Goal: Task Accomplishment & Management: Complete application form

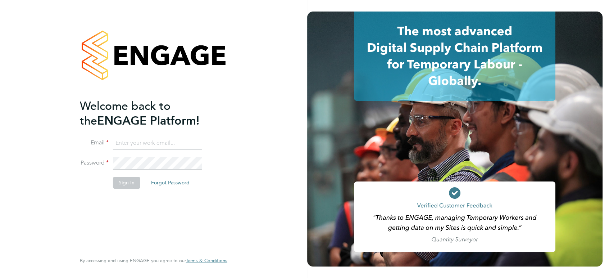
type input "[PERSON_NAME][EMAIL_ADDRESS][PERSON_NAME][DOMAIN_NAME]"
click at [121, 179] on button "Sign In" at bounding box center [126, 183] width 27 height 12
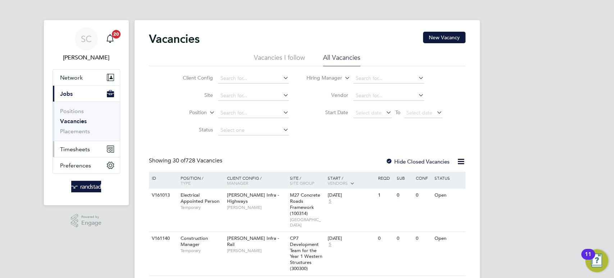
click at [78, 148] on span "Timesheets" at bounding box center [75, 149] width 30 height 7
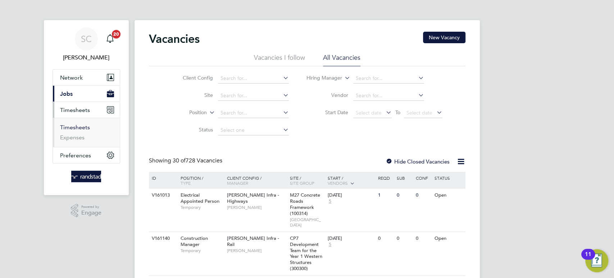
click at [77, 128] on link "Timesheets" at bounding box center [75, 127] width 30 height 7
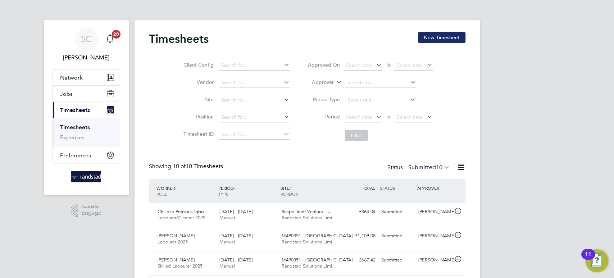
click at [446, 42] on button "New Timesheet" at bounding box center [441, 38] width 47 height 12
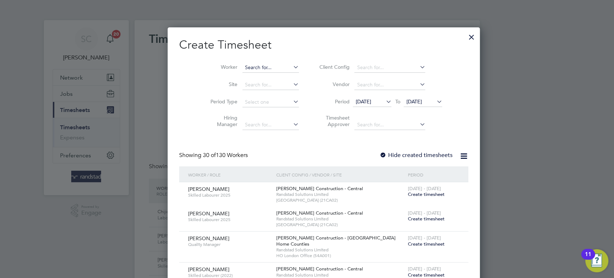
click at [242, 65] on input at bounding box center [270, 68] width 56 height 10
paste input "[PERSON_NAME]"
click at [247, 80] on li "[PERSON_NAME] [PERSON_NAME]" at bounding box center [253, 77] width 57 height 10
type input "[PERSON_NAME] [PERSON_NAME]"
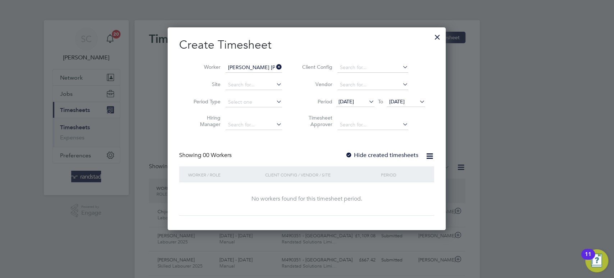
click at [350, 152] on div at bounding box center [348, 155] width 7 height 7
click at [405, 103] on span "[DATE]" at bounding box center [396, 101] width 15 height 6
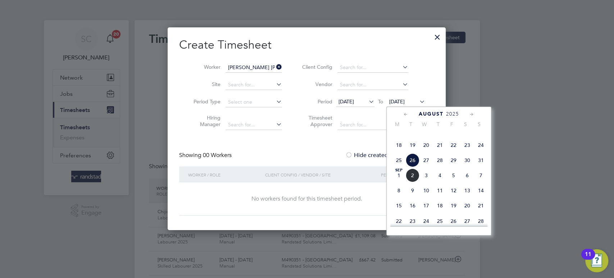
click at [480, 167] on span "31" at bounding box center [481, 160] width 14 height 14
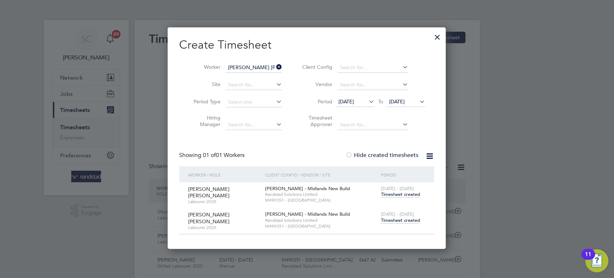
click at [402, 217] on span "Timesheet created" at bounding box center [399, 220] width 39 height 6
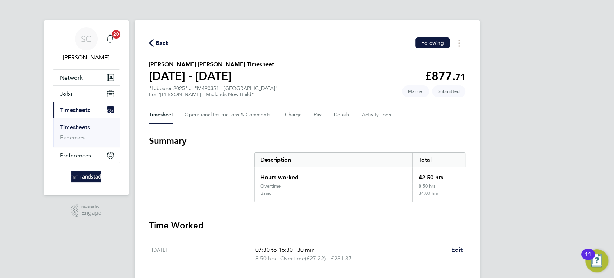
click at [163, 45] on span "Back" at bounding box center [162, 43] width 13 height 9
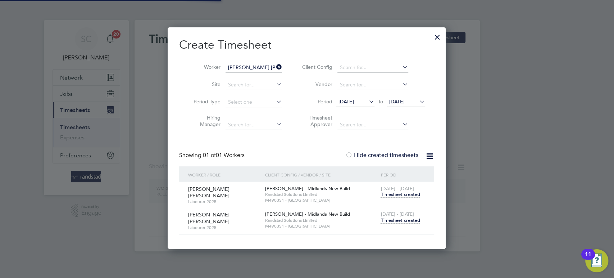
scroll to position [218, 279]
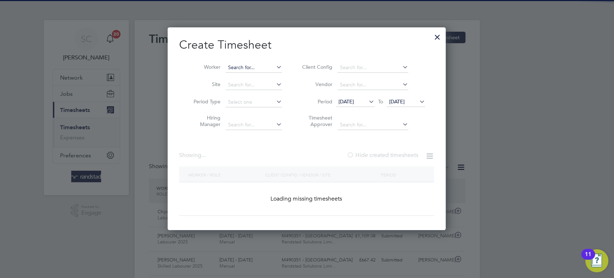
click at [257, 63] on input at bounding box center [253, 68] width 56 height 10
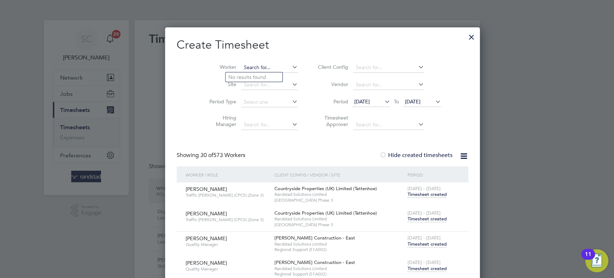
type input "o"
click at [248, 74] on li "Ibor o Affiah" at bounding box center [253, 77] width 57 height 10
type input "[PERSON_NAME]"
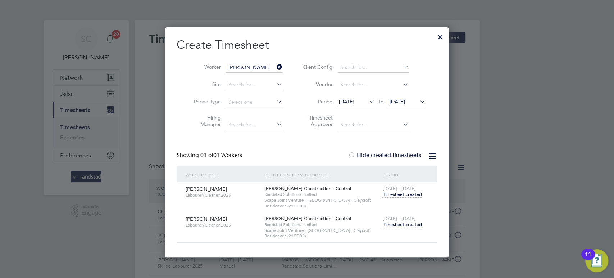
click at [401, 226] on span "Timesheet created" at bounding box center [401, 224] width 39 height 6
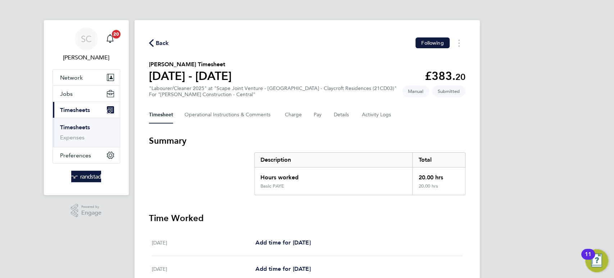
click at [162, 47] on div "Back Following" at bounding box center [307, 42] width 316 height 11
click at [163, 44] on span "Back" at bounding box center [162, 43] width 13 height 9
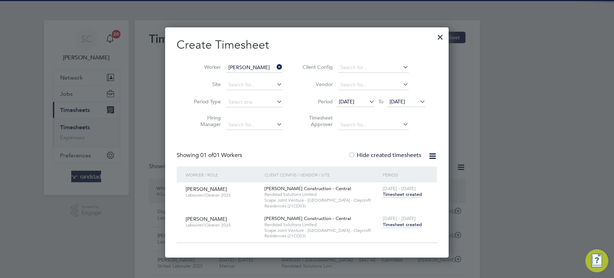
scroll to position [18, 62]
click at [237, 65] on input at bounding box center [254, 68] width 56 height 10
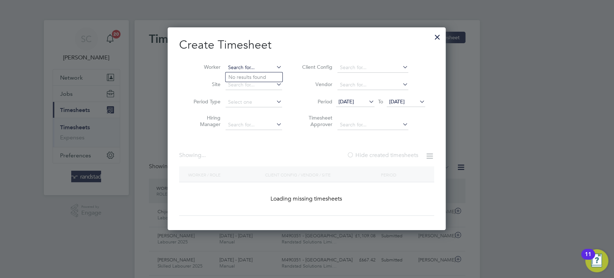
paste input "[PERSON_NAME]"
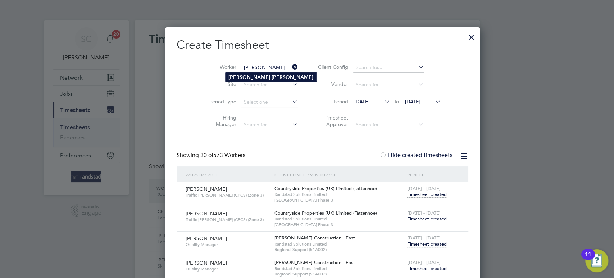
type input "[PERSON_NAME]"
click at [247, 79] on b "[PERSON_NAME]" at bounding box center [249, 77] width 42 height 6
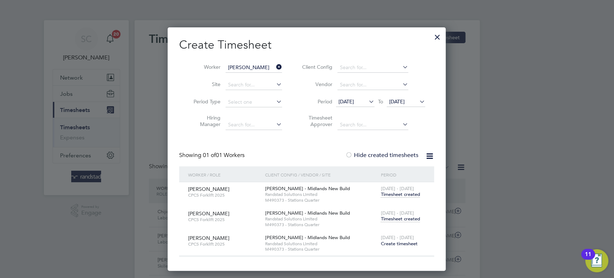
click at [403, 218] on span "Timesheet created" at bounding box center [399, 218] width 39 height 6
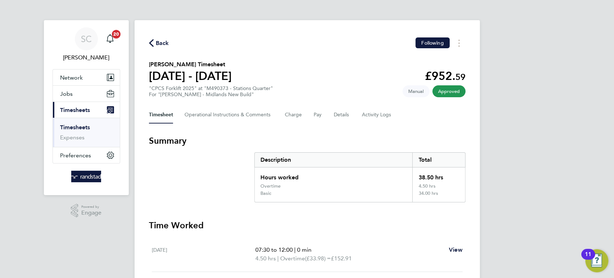
click at [159, 44] on span "Back" at bounding box center [162, 43] width 13 height 9
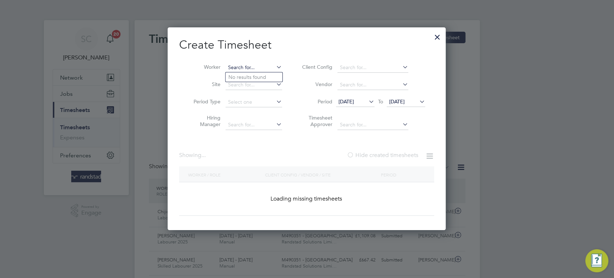
click at [239, 70] on input at bounding box center [253, 68] width 56 height 10
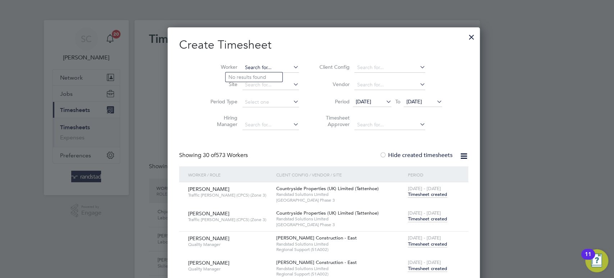
paste input "[PERSON_NAME]"
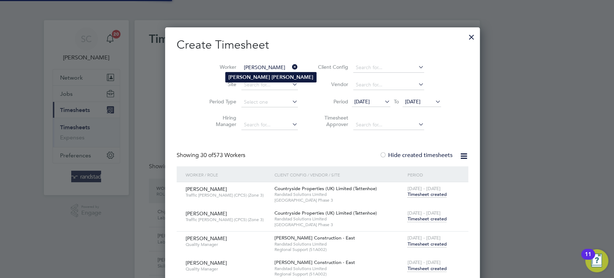
type input "[PERSON_NAME]"
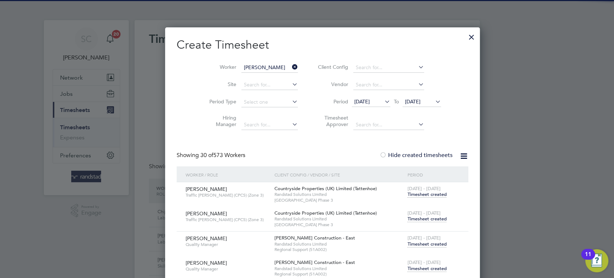
click at [271, 76] on b "[PERSON_NAME]" at bounding box center [292, 77] width 42 height 6
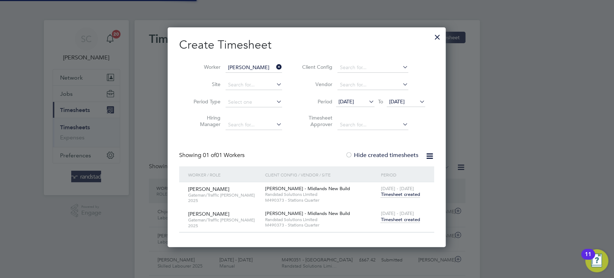
click at [398, 217] on span "Timesheet created" at bounding box center [399, 219] width 39 height 6
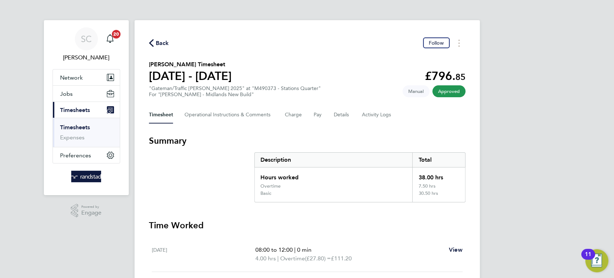
click at [156, 42] on span "Back" at bounding box center [162, 43] width 13 height 9
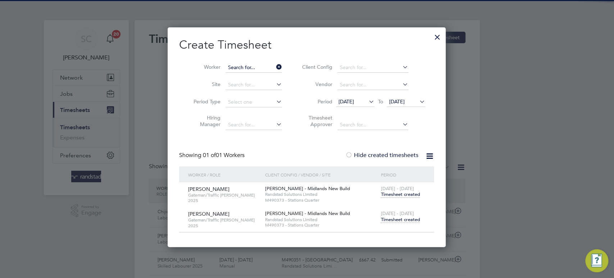
click at [237, 65] on input at bounding box center [253, 68] width 56 height 10
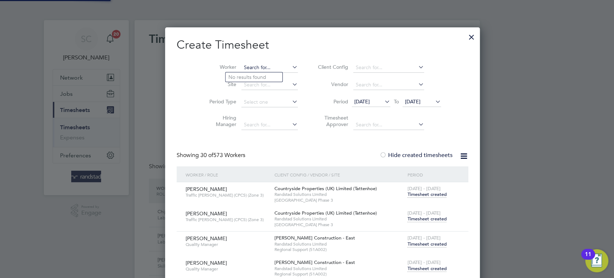
paste input "[PERSON_NAME]"
click at [244, 77] on li "[PERSON_NAME] [PERSON_NAME]" at bounding box center [253, 77] width 57 height 10
type input "[PERSON_NAME] [PERSON_NAME]"
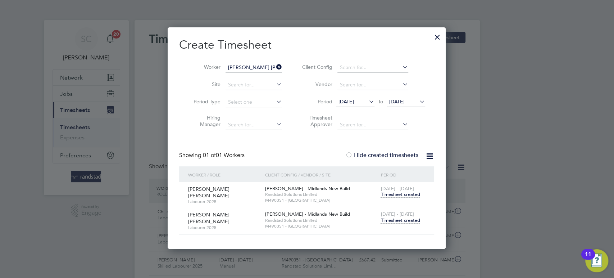
click at [388, 219] on span "Timesheet created" at bounding box center [399, 220] width 39 height 6
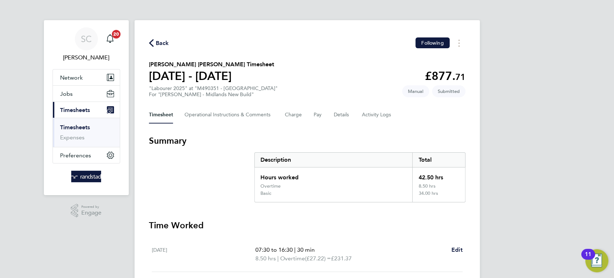
click at [160, 41] on span "Back" at bounding box center [162, 43] width 13 height 9
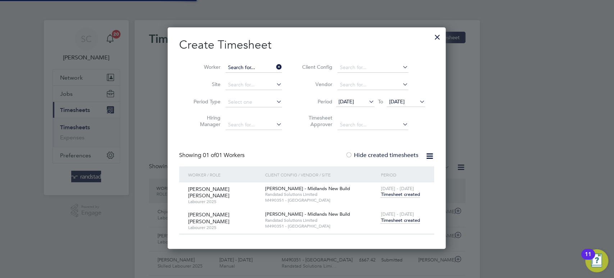
click at [242, 68] on input at bounding box center [253, 68] width 56 height 10
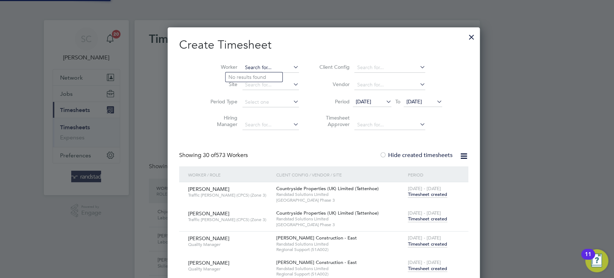
paste input "[PERSON_NAME]"
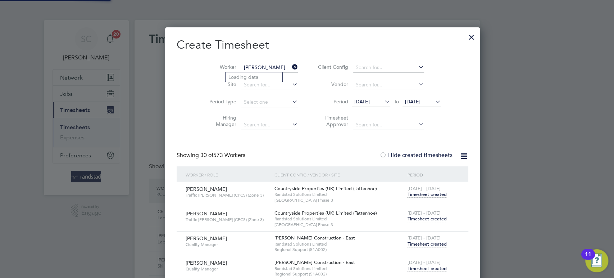
click at [242, 68] on input "[PERSON_NAME]" at bounding box center [269, 68] width 56 height 10
type input "[PERSON_NAME]"
click at [243, 81] on li "[PERSON_NAME]" at bounding box center [270, 77] width 91 height 10
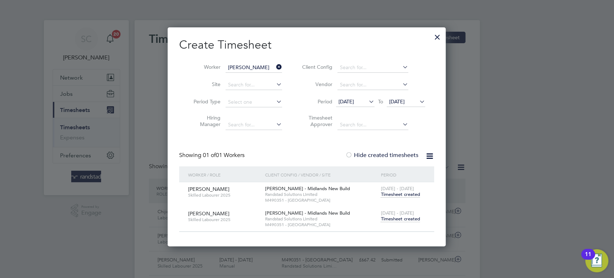
click at [395, 219] on span "Timesheet created" at bounding box center [399, 218] width 39 height 6
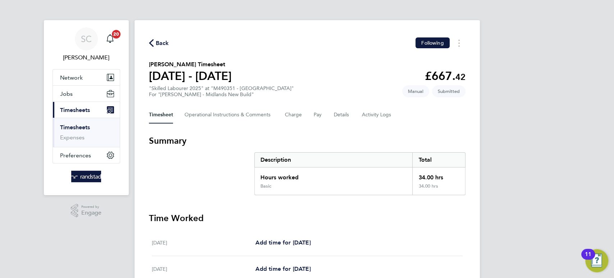
click at [152, 41] on icon "button" at bounding box center [151, 43] width 5 height 8
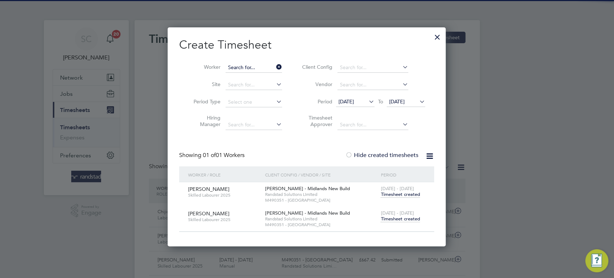
click at [240, 68] on input at bounding box center [253, 68] width 56 height 10
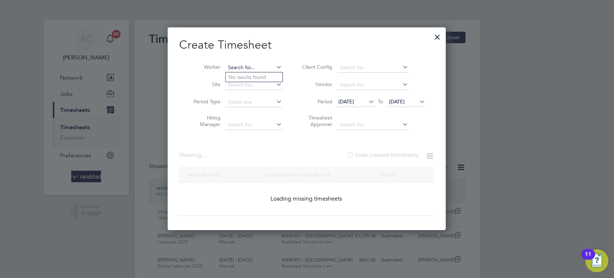
paste input "[PERSON_NAME]"
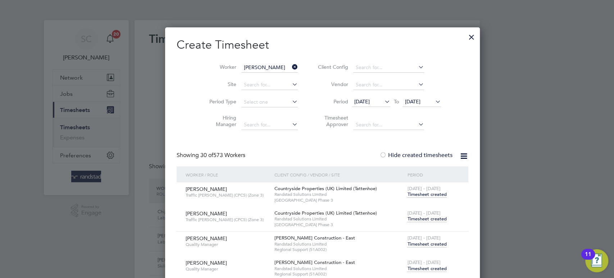
click at [239, 78] on b "[PERSON_NAME]" at bounding box center [249, 77] width 42 height 6
type input "[PERSON_NAME]"
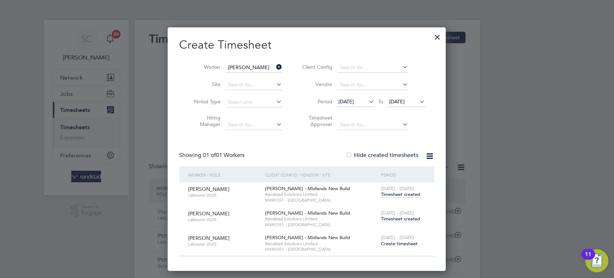
click at [404, 216] on span "Timesheet created" at bounding box center [399, 218] width 39 height 6
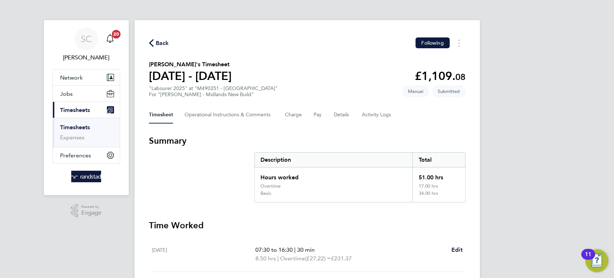
click at [160, 40] on span "Back" at bounding box center [162, 43] width 13 height 9
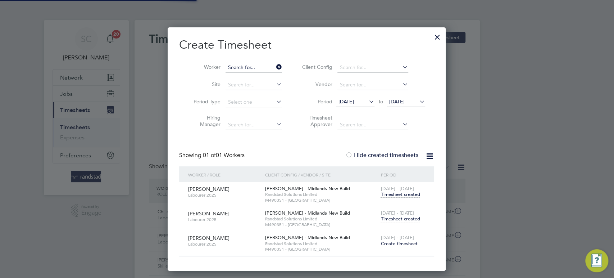
click at [256, 67] on input at bounding box center [253, 68] width 56 height 10
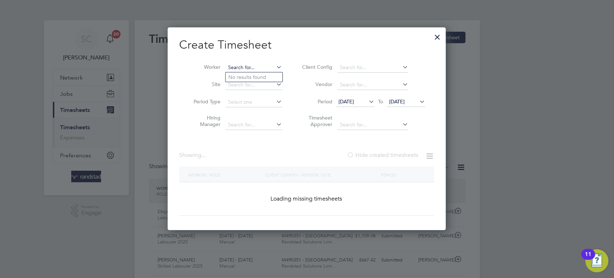
paste input "[PERSON_NAME]"
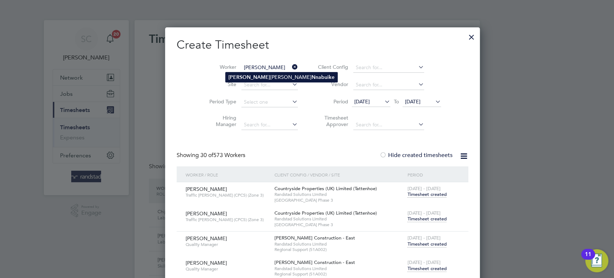
click at [257, 76] on li "[PERSON_NAME]" at bounding box center [281, 77] width 112 height 10
type input "[PERSON_NAME]"
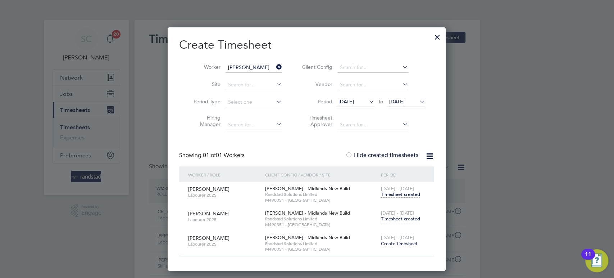
click at [395, 217] on span "Timesheet created" at bounding box center [399, 218] width 39 height 6
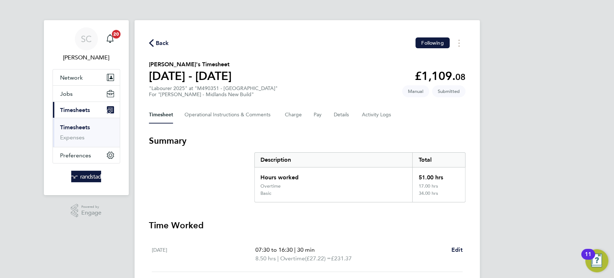
click at [162, 46] on span "Back" at bounding box center [162, 43] width 13 height 9
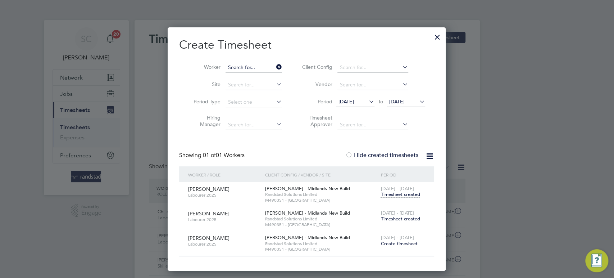
click at [247, 67] on input at bounding box center [253, 68] width 56 height 10
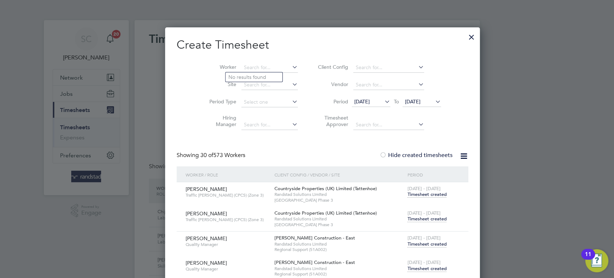
paste input "[PERSON_NAME]"
type input "P"
click at [271, 77] on b "Cock" at bounding box center [277, 77] width 12 height 6
type input "[PERSON_NAME]"
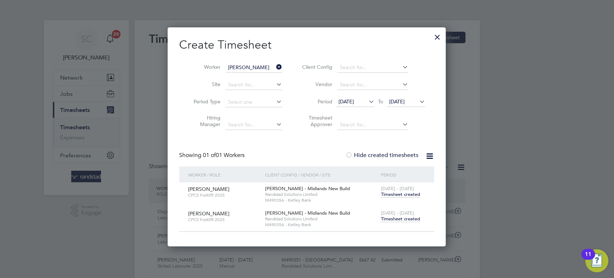
click at [396, 217] on span "Timesheet created" at bounding box center [399, 218] width 39 height 6
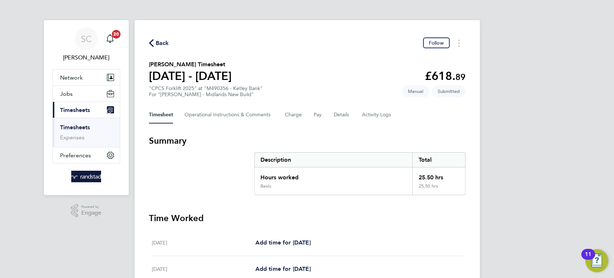
click at [162, 41] on span "Back" at bounding box center [162, 43] width 13 height 9
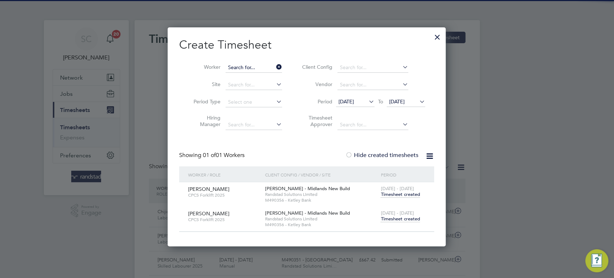
click at [258, 68] on input at bounding box center [253, 68] width 56 height 10
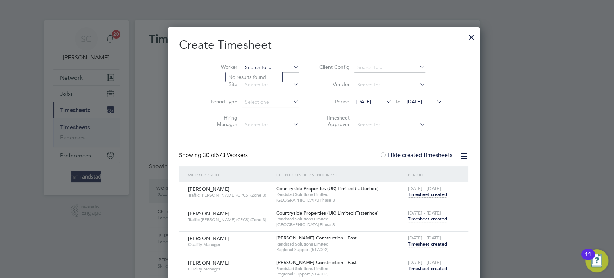
paste input "[PERSON_NAME]"
click at [258, 68] on input "[PERSON_NAME]" at bounding box center [270, 68] width 56 height 10
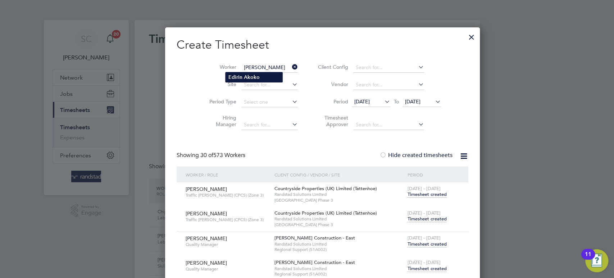
type input "[PERSON_NAME]"
click at [254, 77] on b "Akoko" at bounding box center [252, 77] width 16 height 6
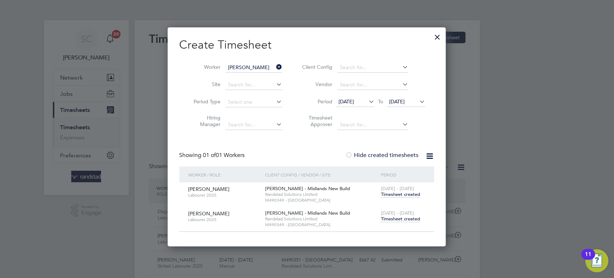
click at [392, 217] on span "Timesheet created" at bounding box center [399, 218] width 39 height 6
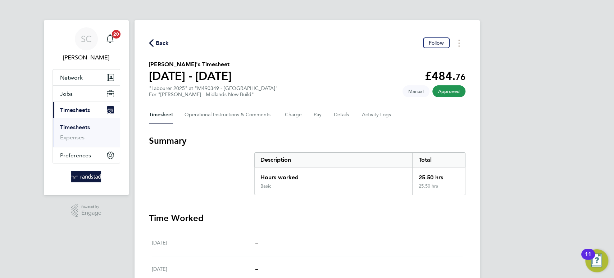
click at [161, 42] on span "Back" at bounding box center [162, 43] width 13 height 9
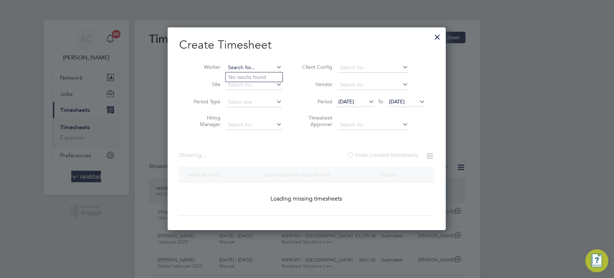
click at [245, 66] on input at bounding box center [253, 68] width 56 height 10
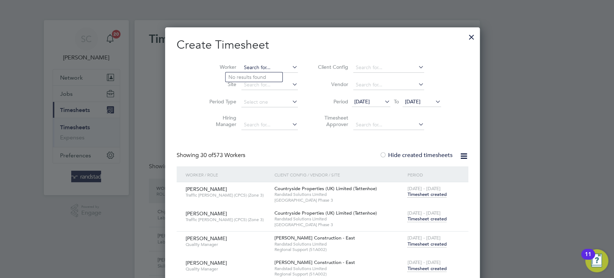
paste input "[PERSON_NAME]"
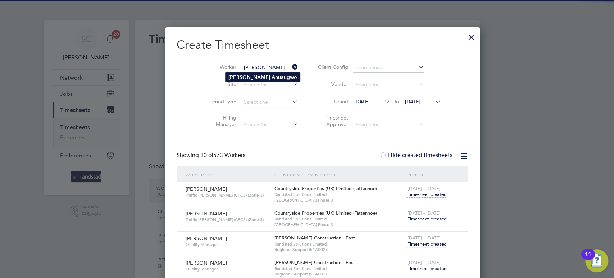
type input "[PERSON_NAME]"
click at [248, 75] on li "[PERSON_NAME]" at bounding box center [262, 77] width 74 height 10
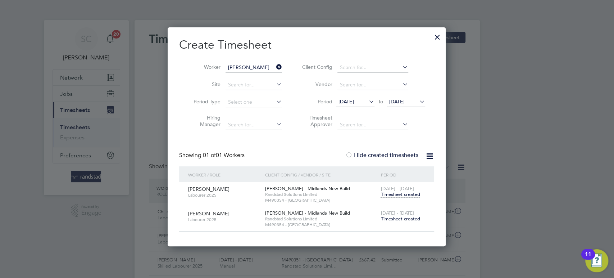
click at [393, 219] on span "Timesheet created" at bounding box center [399, 218] width 39 height 6
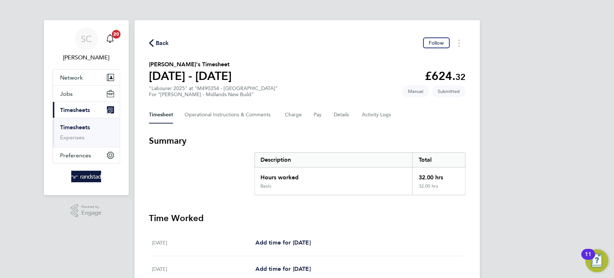
click at [156, 40] on span "Back" at bounding box center [162, 43] width 13 height 9
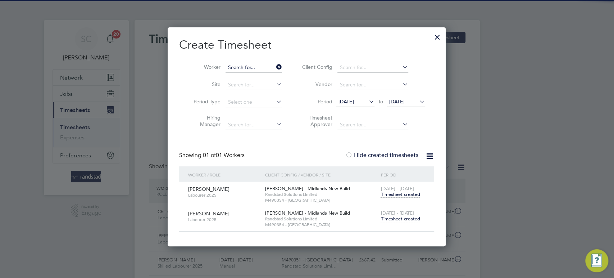
click at [254, 69] on input at bounding box center [253, 68] width 56 height 10
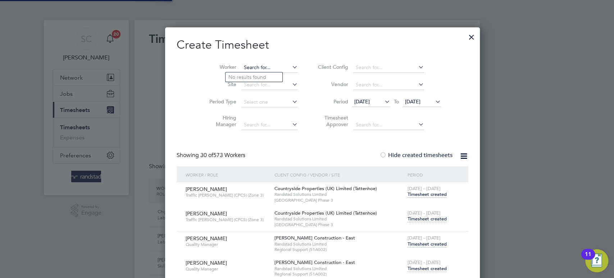
paste input "[PERSON_NAME]"
type input "[PERSON_NAME]"
click at [271, 77] on b "Clingham" at bounding box center [282, 77] width 23 height 6
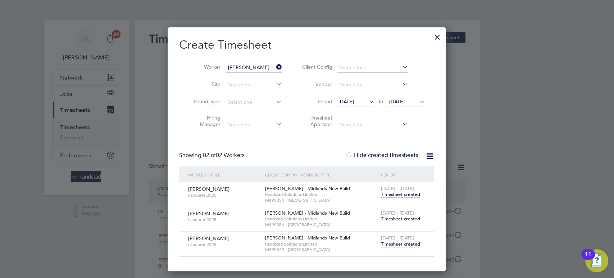
click at [400, 219] on span "Timesheet created" at bounding box center [399, 218] width 39 height 6
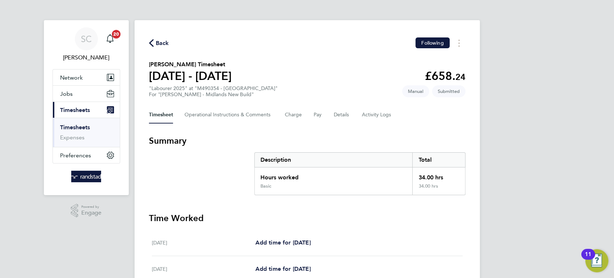
click at [163, 40] on span "Back" at bounding box center [162, 43] width 13 height 9
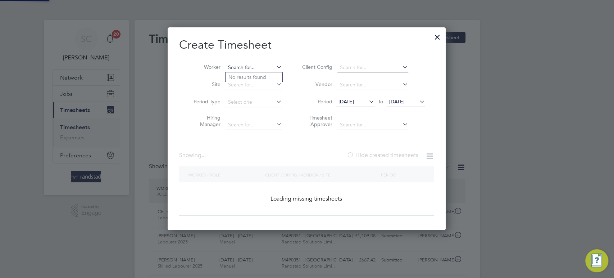
click at [235, 63] on input at bounding box center [253, 68] width 56 height 10
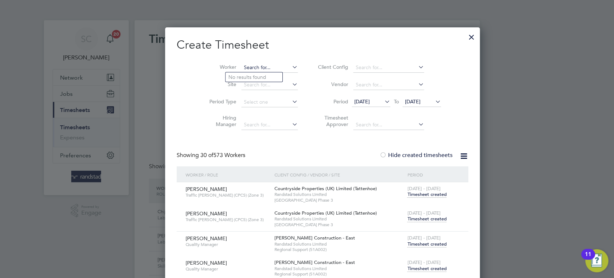
paste input "[PERSON_NAME]"
type input "[PERSON_NAME]"
click at [241, 74] on b "[PERSON_NAME]" at bounding box center [249, 77] width 42 height 6
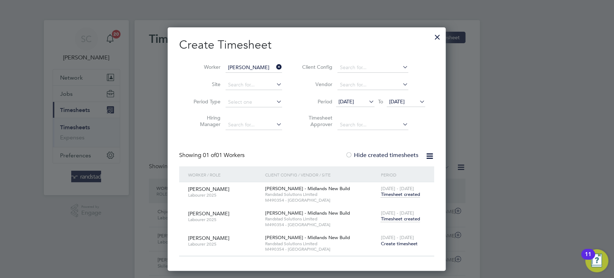
click at [398, 217] on span "Timesheet created" at bounding box center [399, 218] width 39 height 6
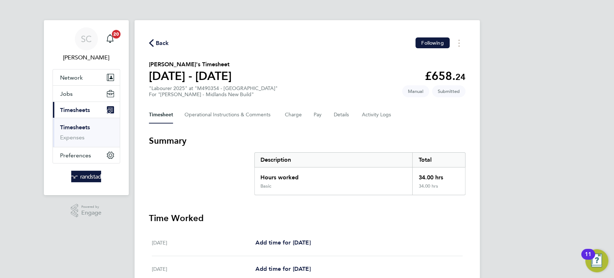
click at [160, 44] on span "Back" at bounding box center [162, 43] width 13 height 9
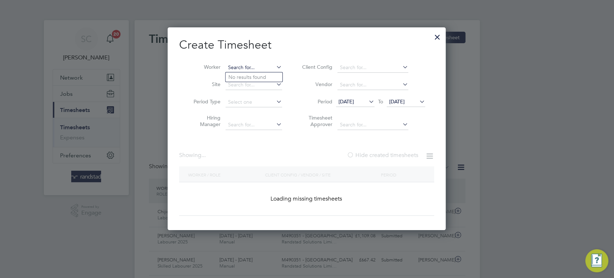
click at [249, 67] on input at bounding box center [253, 68] width 56 height 10
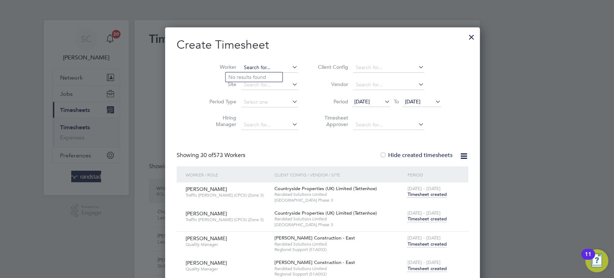
paste input "[PERSON_NAME]"
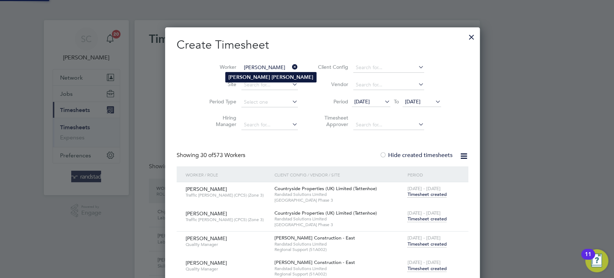
type input "[PERSON_NAME]"
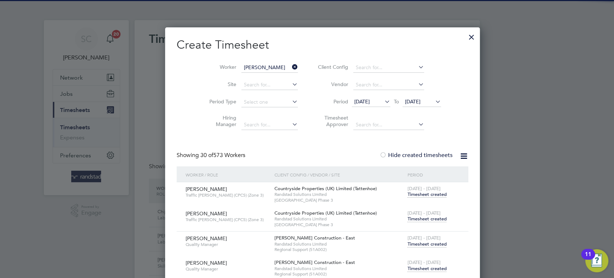
click at [246, 77] on b "[PERSON_NAME]" at bounding box center [249, 77] width 42 height 6
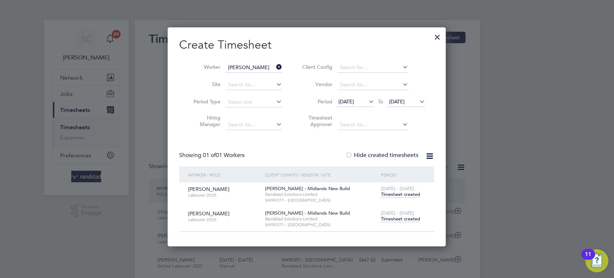
click at [402, 216] on span "Timesheet created" at bounding box center [399, 218] width 39 height 6
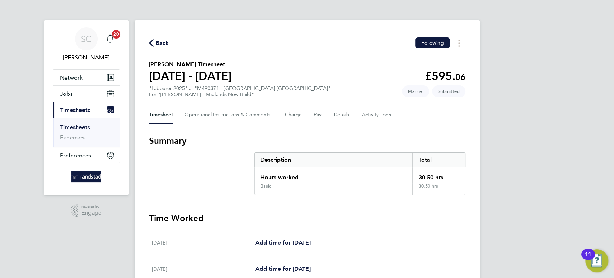
click at [163, 44] on span "Back" at bounding box center [162, 43] width 13 height 9
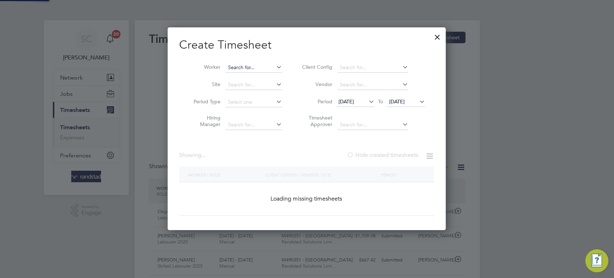
click at [236, 68] on input at bounding box center [253, 68] width 56 height 10
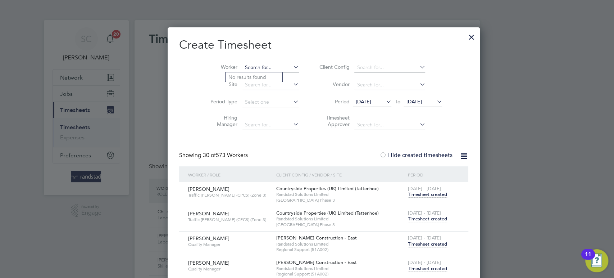
paste input "[PERSON_NAME]"
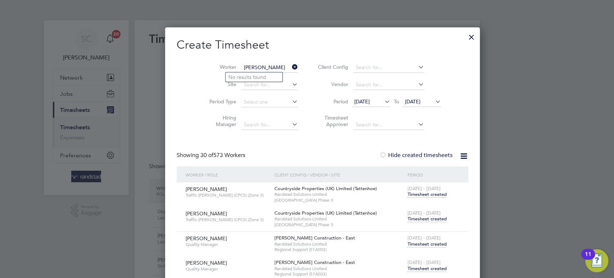
click at [251, 68] on input "[PERSON_NAME]" at bounding box center [269, 68] width 56 height 10
click at [265, 68] on input "[PERSON_NAME]" at bounding box center [269, 68] width 56 height 10
drag, startPoint x: 265, startPoint y: 67, endPoint x: 278, endPoint y: 69, distance: 13.1
click at [278, 69] on li "Worker [PERSON_NAME]" at bounding box center [251, 67] width 112 height 17
type input "[PERSON_NAME]"
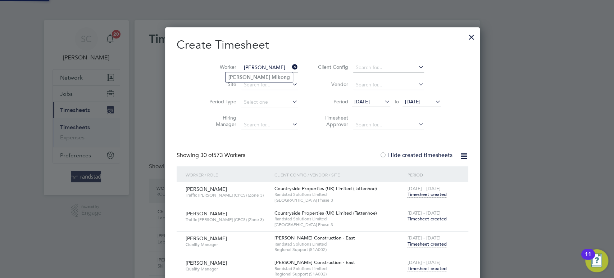
click at [271, 78] on b "Mikong" at bounding box center [280, 77] width 18 height 6
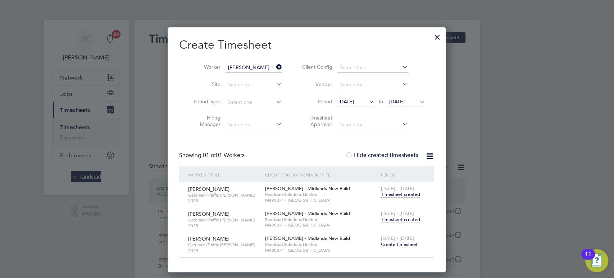
click at [401, 216] on span "Timesheet created" at bounding box center [399, 219] width 39 height 6
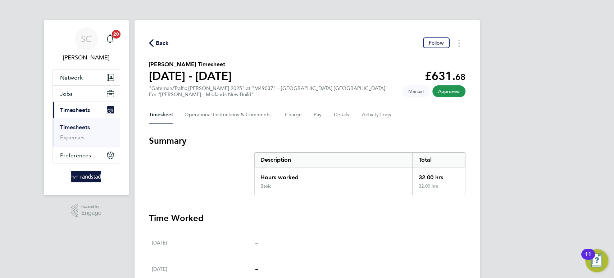
click at [164, 41] on span "Back" at bounding box center [162, 43] width 13 height 9
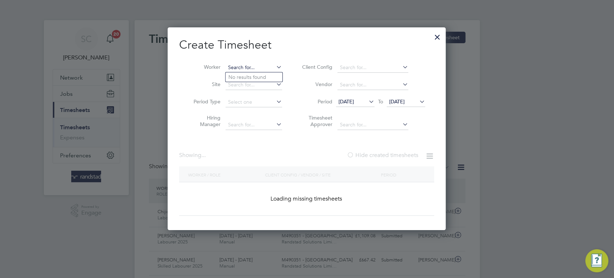
click at [245, 65] on input at bounding box center [253, 68] width 56 height 10
paste input "[PERSON_NAME]"
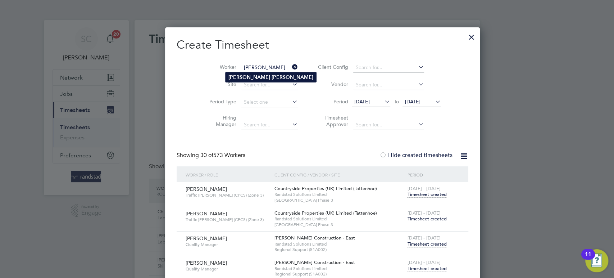
type input "[PERSON_NAME]"
click at [244, 76] on b "[PERSON_NAME]" at bounding box center [249, 77] width 42 height 6
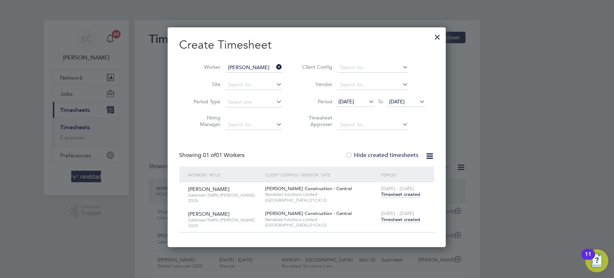
click at [402, 217] on span "Timesheet created" at bounding box center [399, 219] width 39 height 6
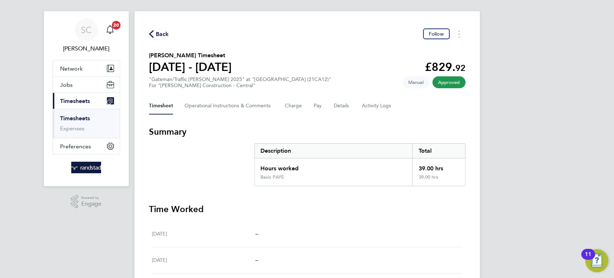
click at [161, 35] on span "Back" at bounding box center [162, 34] width 13 height 9
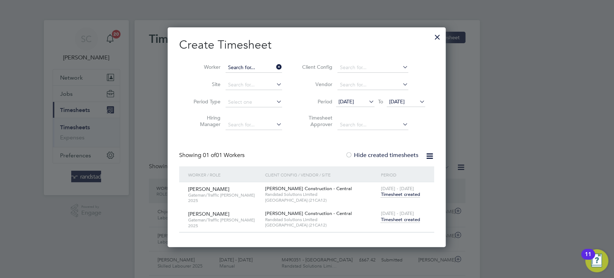
click at [246, 69] on input at bounding box center [253, 68] width 56 height 10
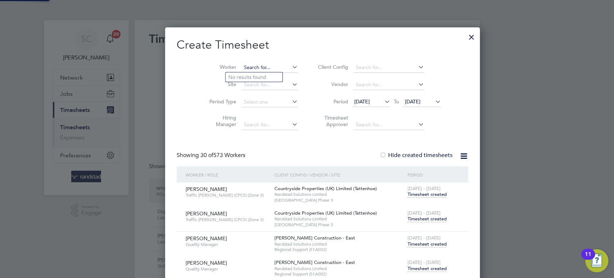
paste input "[PERSON_NAME]"
click at [262, 67] on input "[PERSON_NAME]" at bounding box center [269, 68] width 56 height 10
drag, startPoint x: 256, startPoint y: 66, endPoint x: 240, endPoint y: 67, distance: 16.2
click at [241, 67] on input "[PERSON_NAME]" at bounding box center [269, 68] width 56 height 10
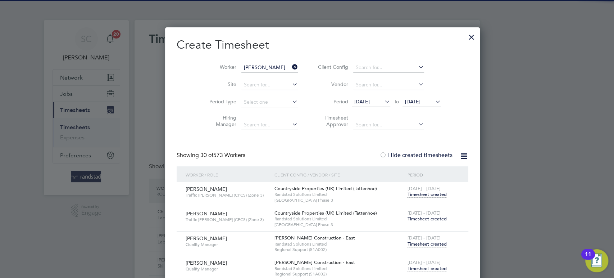
click at [245, 76] on li "[PERSON_NAME]" at bounding box center [277, 77] width 105 height 10
type input "[PERSON_NAME]"
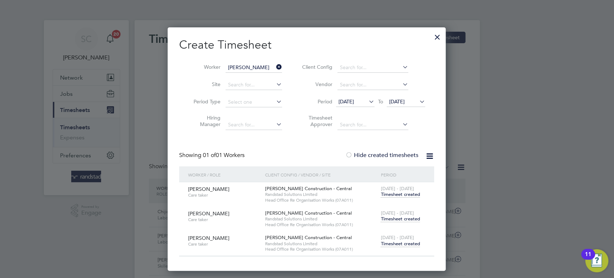
click at [398, 218] on span "Timesheet created" at bounding box center [399, 218] width 39 height 6
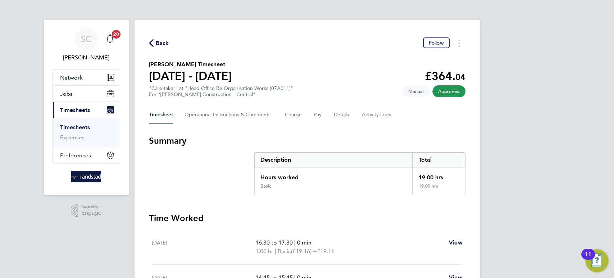
click at [163, 44] on span "Back" at bounding box center [162, 43] width 13 height 9
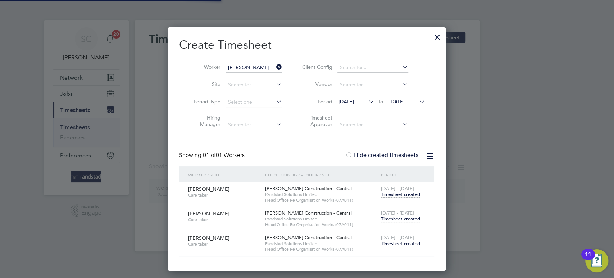
scroll to position [243, 279]
click at [245, 68] on input "[PERSON_NAME]" at bounding box center [253, 68] width 56 height 10
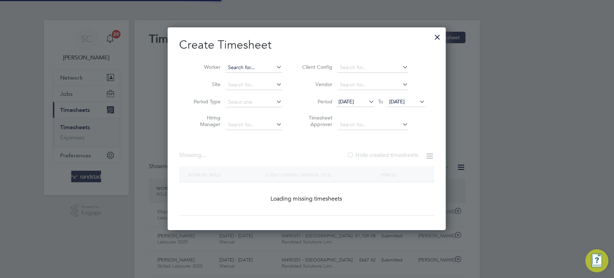
scroll to position [18, 62]
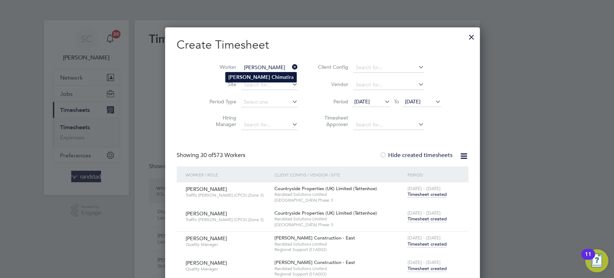
click at [238, 79] on b "[PERSON_NAME]" at bounding box center [249, 77] width 42 height 6
type input "[PERSON_NAME]"
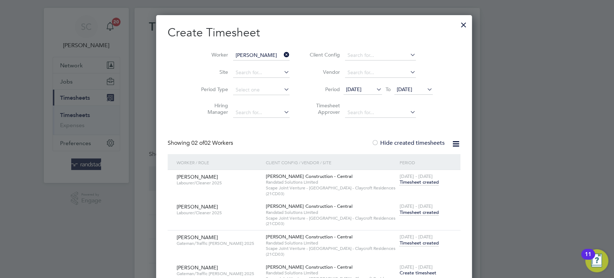
click at [409, 241] on span "Timesheet created" at bounding box center [418, 242] width 39 height 6
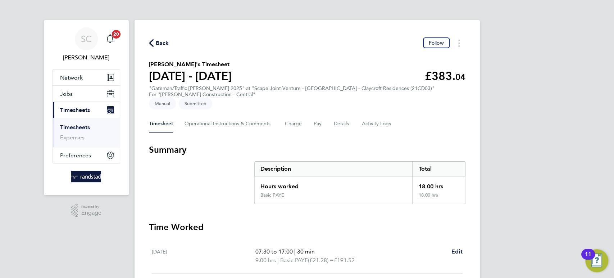
click at [165, 39] on span "Back" at bounding box center [162, 43] width 13 height 9
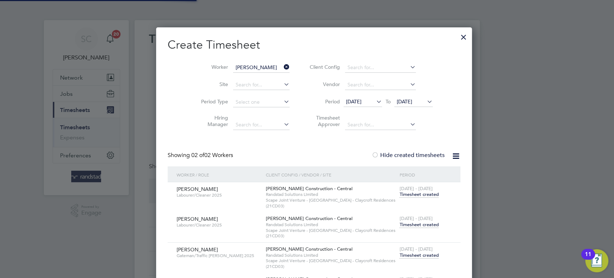
scroll to position [18, 62]
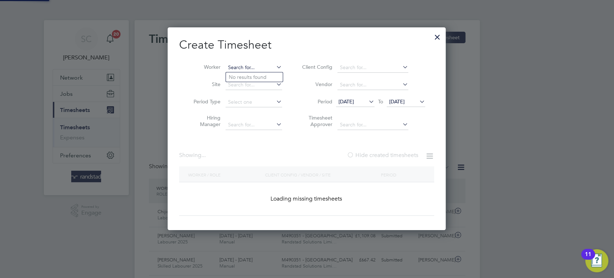
click at [241, 65] on input at bounding box center [253, 68] width 56 height 10
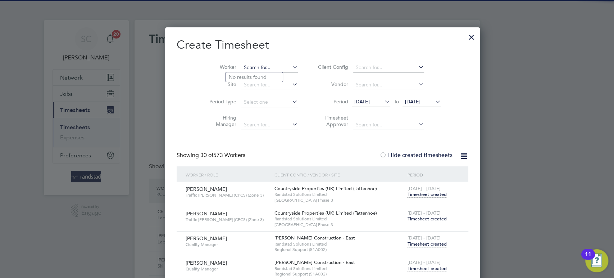
paste input "Chuchu Hawando"
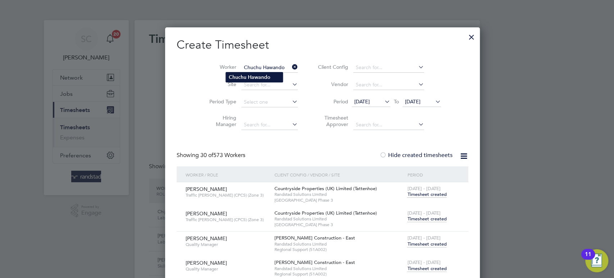
type input "Chuchu Hawando"
click at [238, 77] on b "Chuchu" at bounding box center [238, 77] width 18 height 6
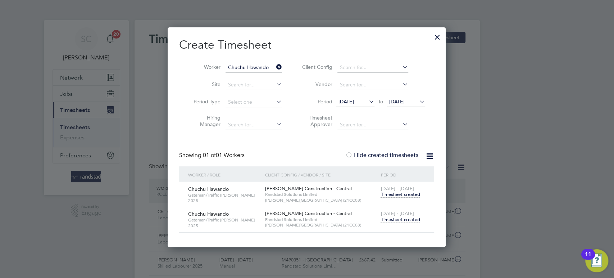
click at [397, 219] on span "Timesheet created" at bounding box center [399, 219] width 39 height 6
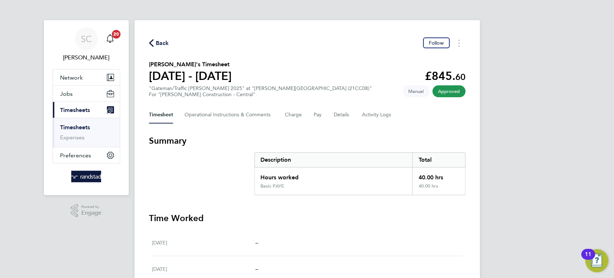
click at [159, 42] on span "Back" at bounding box center [162, 43] width 13 height 9
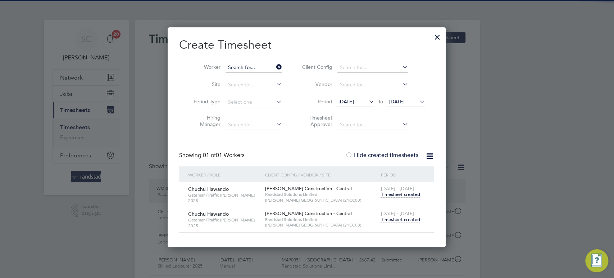
click at [243, 66] on input at bounding box center [253, 68] width 56 height 10
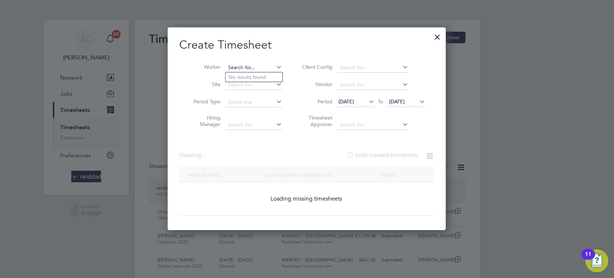
paste input "[PERSON_NAME]"
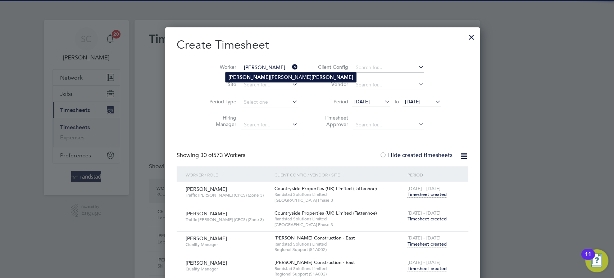
click at [241, 74] on b "[PERSON_NAME]" at bounding box center [249, 77] width 42 height 6
type input "[PERSON_NAME]"
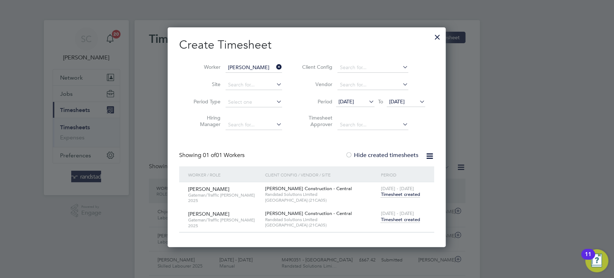
click at [402, 217] on span "Timesheet created" at bounding box center [399, 219] width 39 height 6
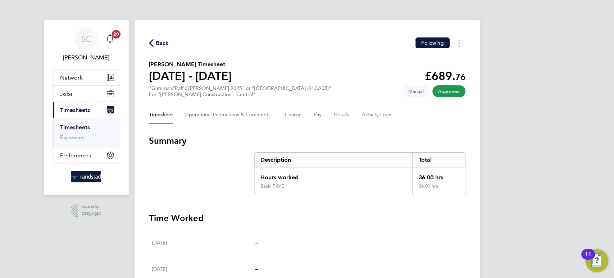
click at [163, 45] on span "Back" at bounding box center [162, 43] width 13 height 9
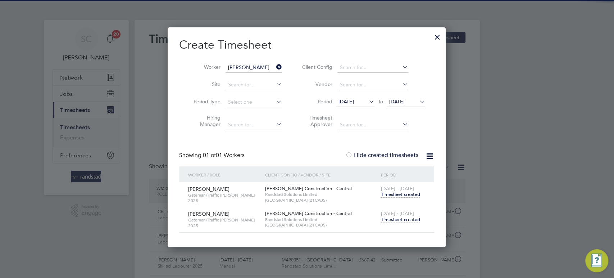
click at [244, 67] on input "[PERSON_NAME]" at bounding box center [253, 68] width 56 height 10
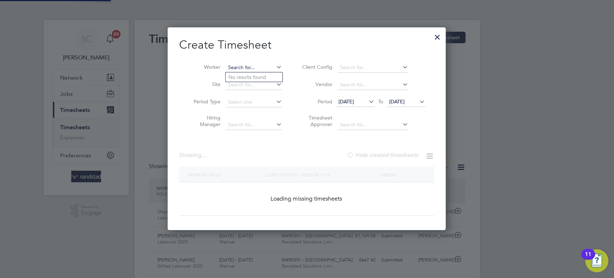
paste input "[PERSON_NAME]"
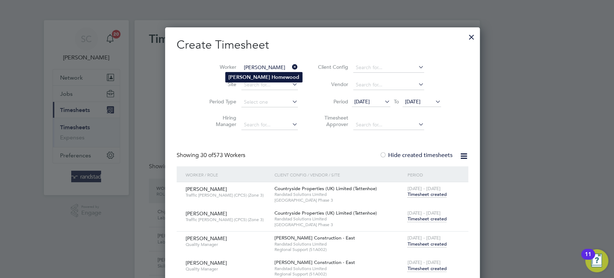
type input "[PERSON_NAME]"
click at [271, 75] on b "Homewood" at bounding box center [285, 77] width 28 height 6
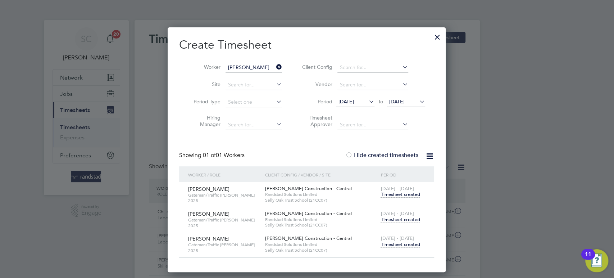
click at [408, 243] on span "Timesheet created" at bounding box center [399, 244] width 39 height 6
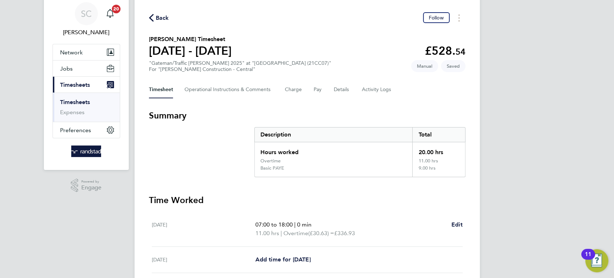
click at [159, 15] on span "Back" at bounding box center [162, 18] width 13 height 9
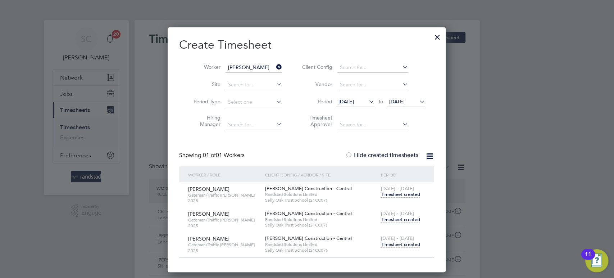
click at [401, 216] on span "Timesheet created" at bounding box center [399, 219] width 39 height 6
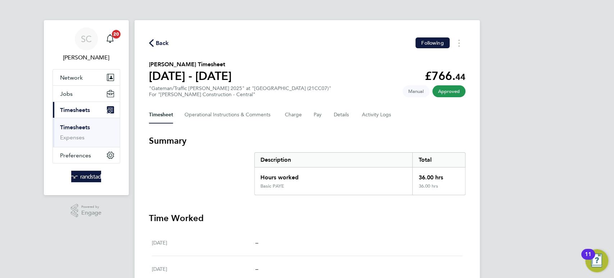
click at [159, 41] on span "Back" at bounding box center [162, 43] width 13 height 9
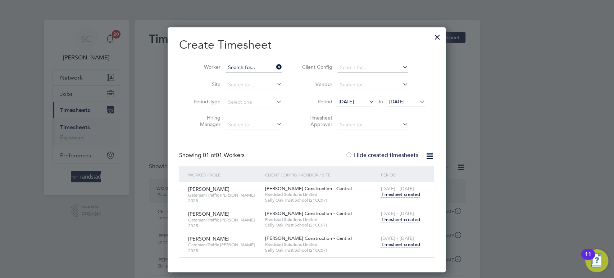
click at [244, 66] on input at bounding box center [253, 68] width 56 height 10
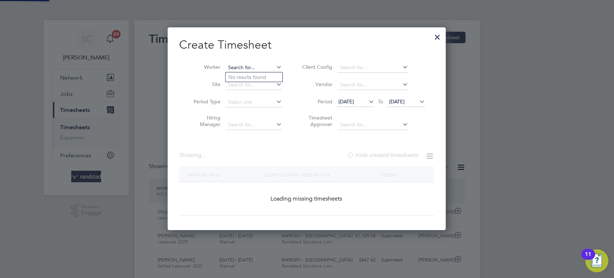
paste input "[PERSON_NAME]"
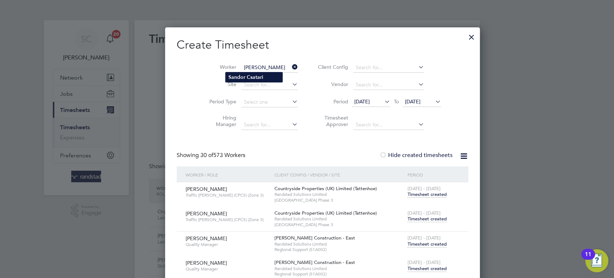
type input "[PERSON_NAME]"
click at [246, 74] on li "[PERSON_NAME]" at bounding box center [253, 77] width 57 height 10
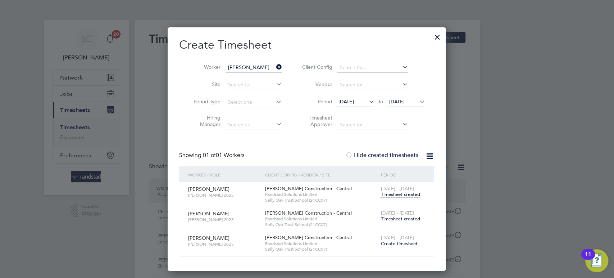
click at [397, 220] on span "Timesheet created" at bounding box center [399, 218] width 39 height 6
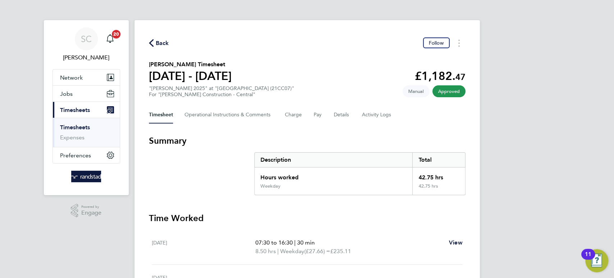
click at [160, 44] on span "Back" at bounding box center [162, 43] width 13 height 9
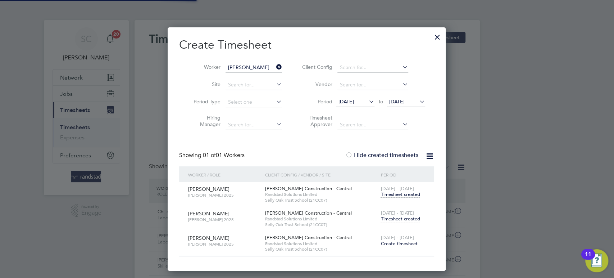
click at [245, 67] on input "[PERSON_NAME]" at bounding box center [253, 68] width 56 height 10
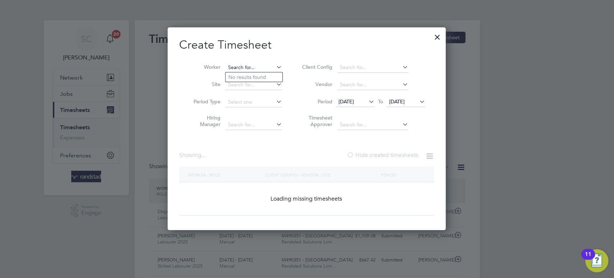
paste input "[PERSON_NAME]"
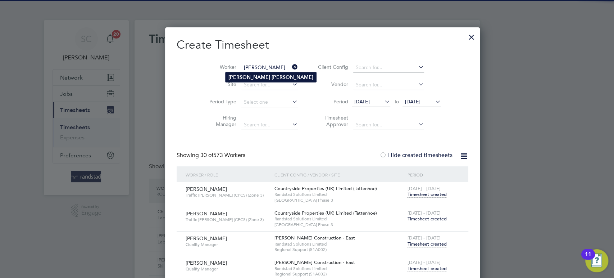
type input "[PERSON_NAME]"
click at [246, 75] on b "[PERSON_NAME]" at bounding box center [249, 77] width 42 height 6
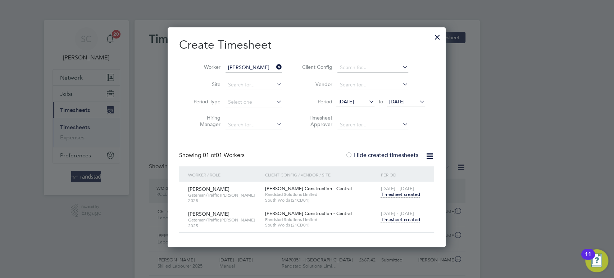
click at [392, 219] on span "Timesheet created" at bounding box center [399, 219] width 39 height 6
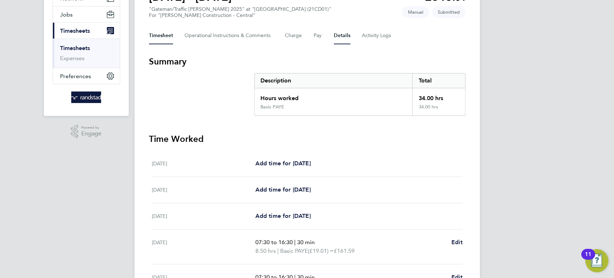
click at [337, 36] on button "Details" at bounding box center [342, 35] width 17 height 17
